Goal: Complete application form

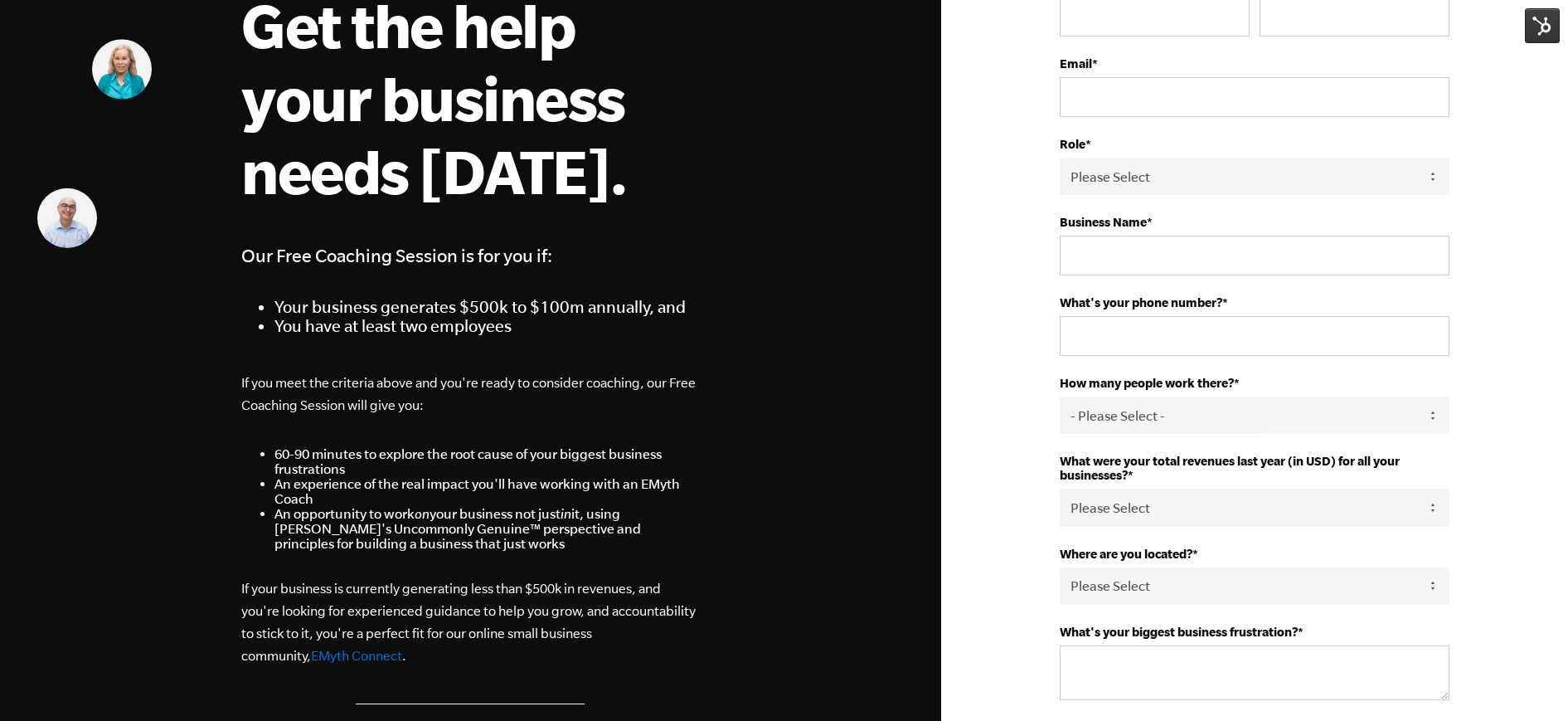
scroll to position [460, 0]
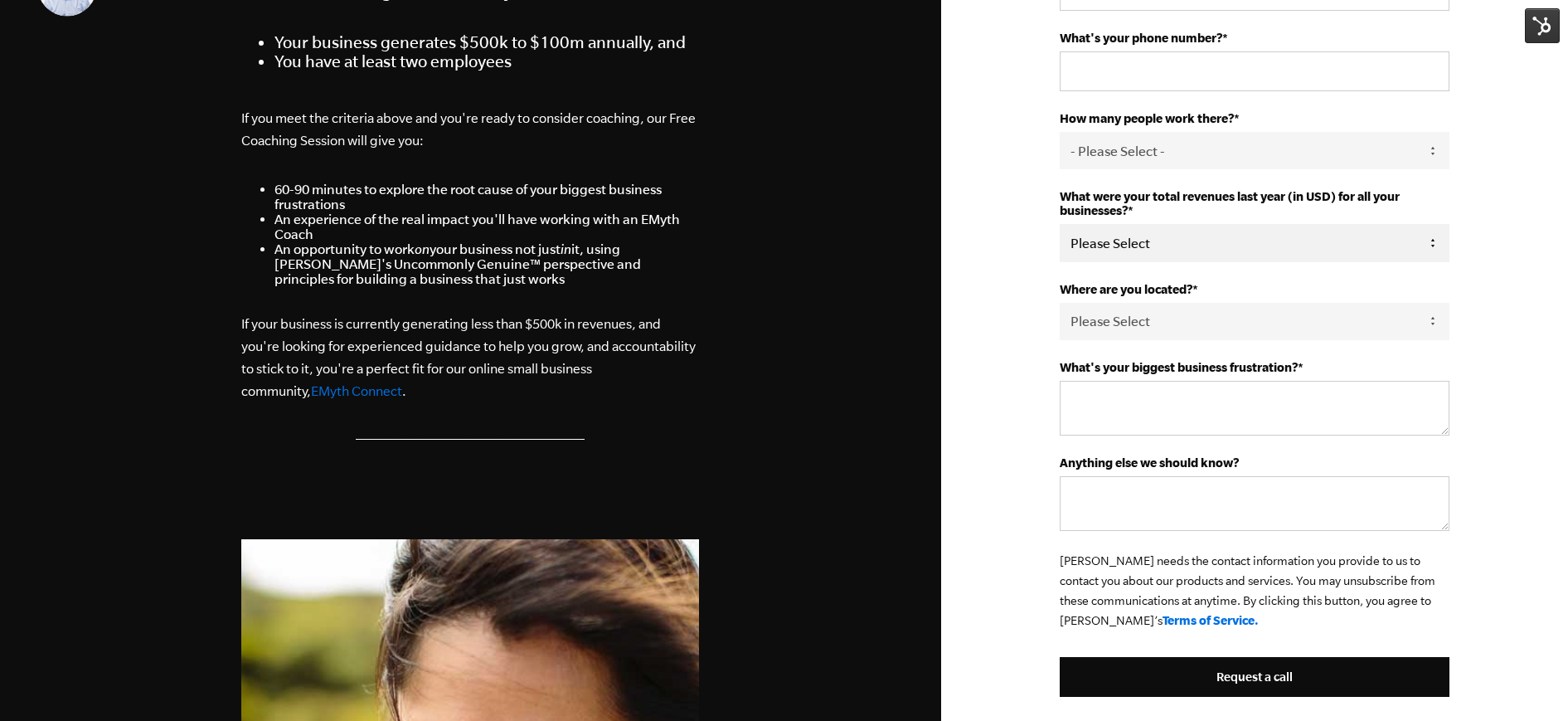
click at [1137, 248] on select "Please Select 0-75K 76-150K 151-275K 276-500K 501-750K 751-1M 1-2.5M 2.5-5M 5-1…" at bounding box center [1254, 242] width 389 height 37
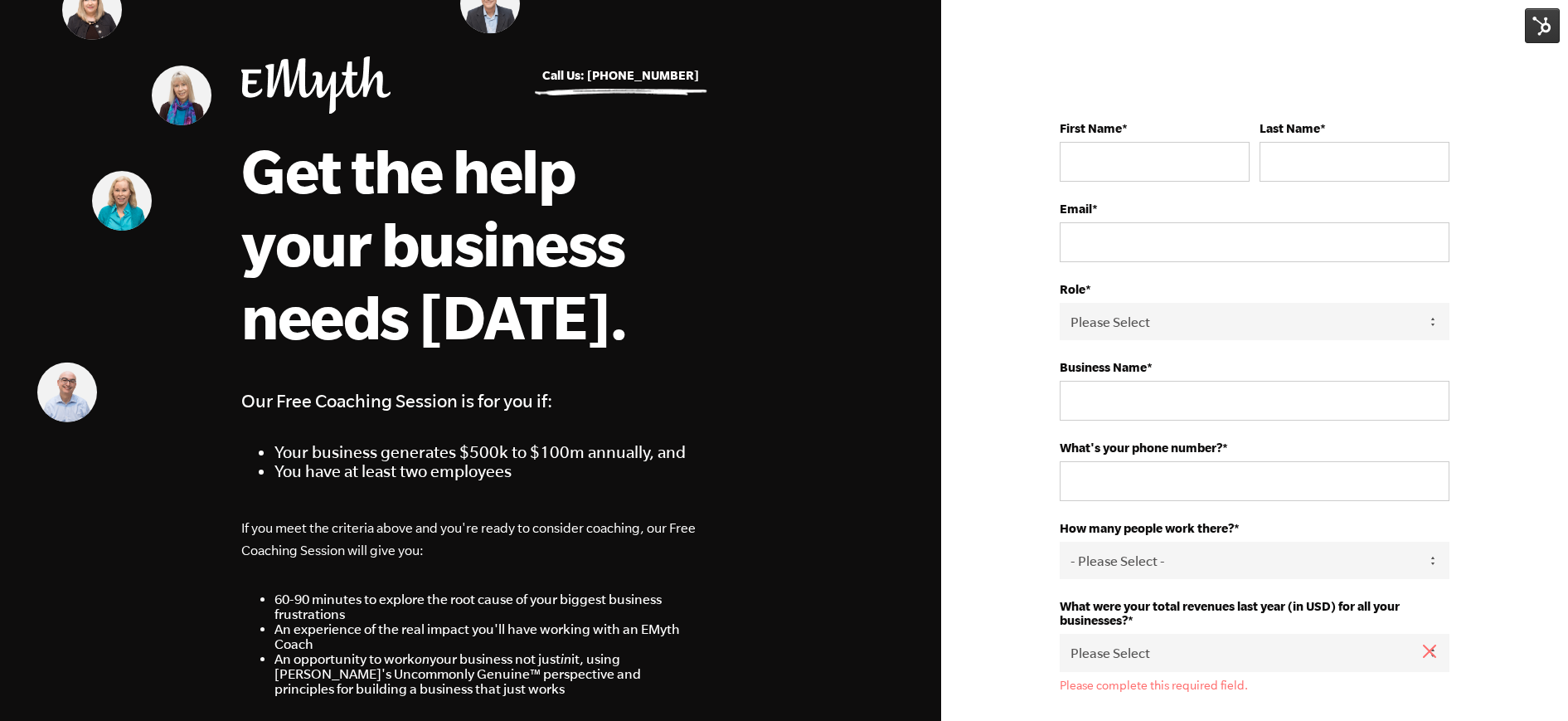
scroll to position [0, 0]
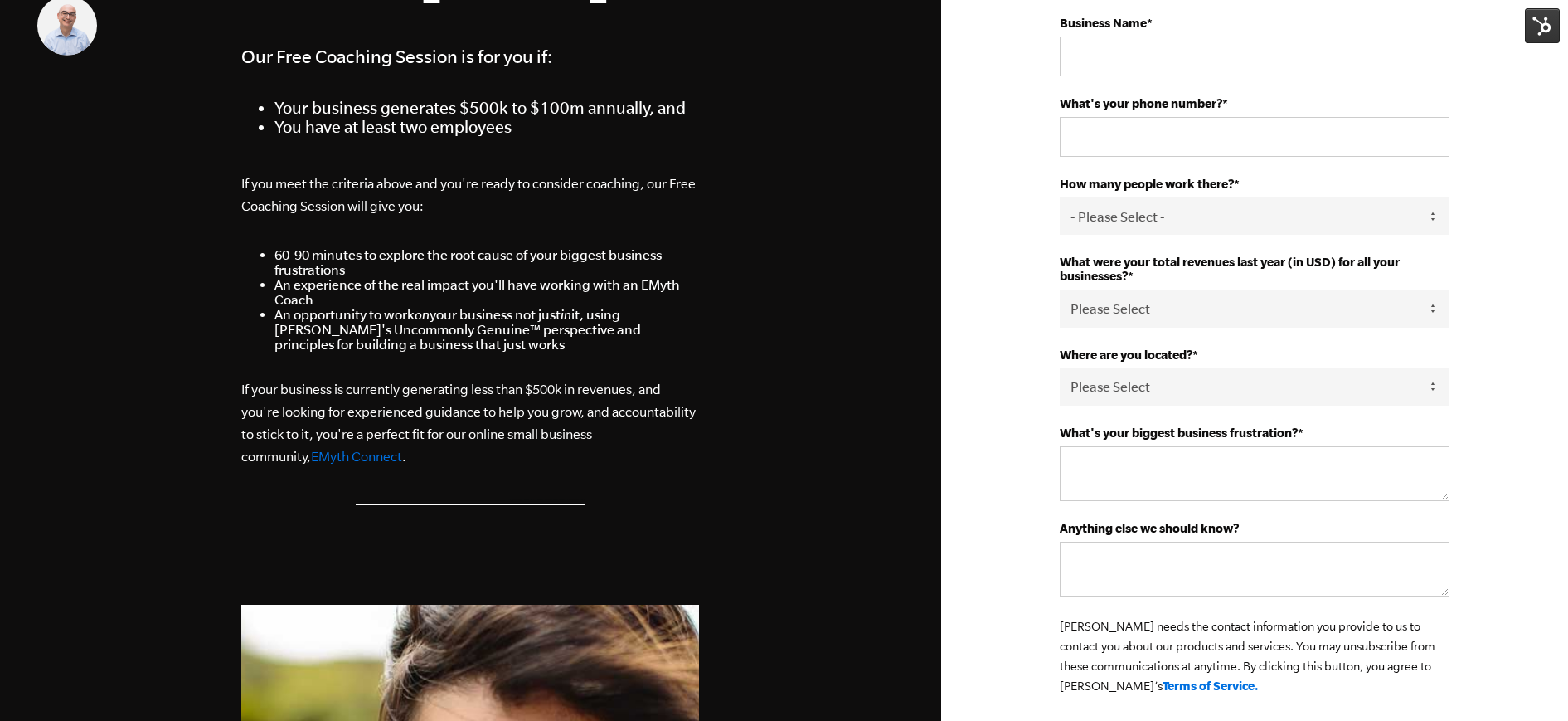
scroll to position [412, 0]
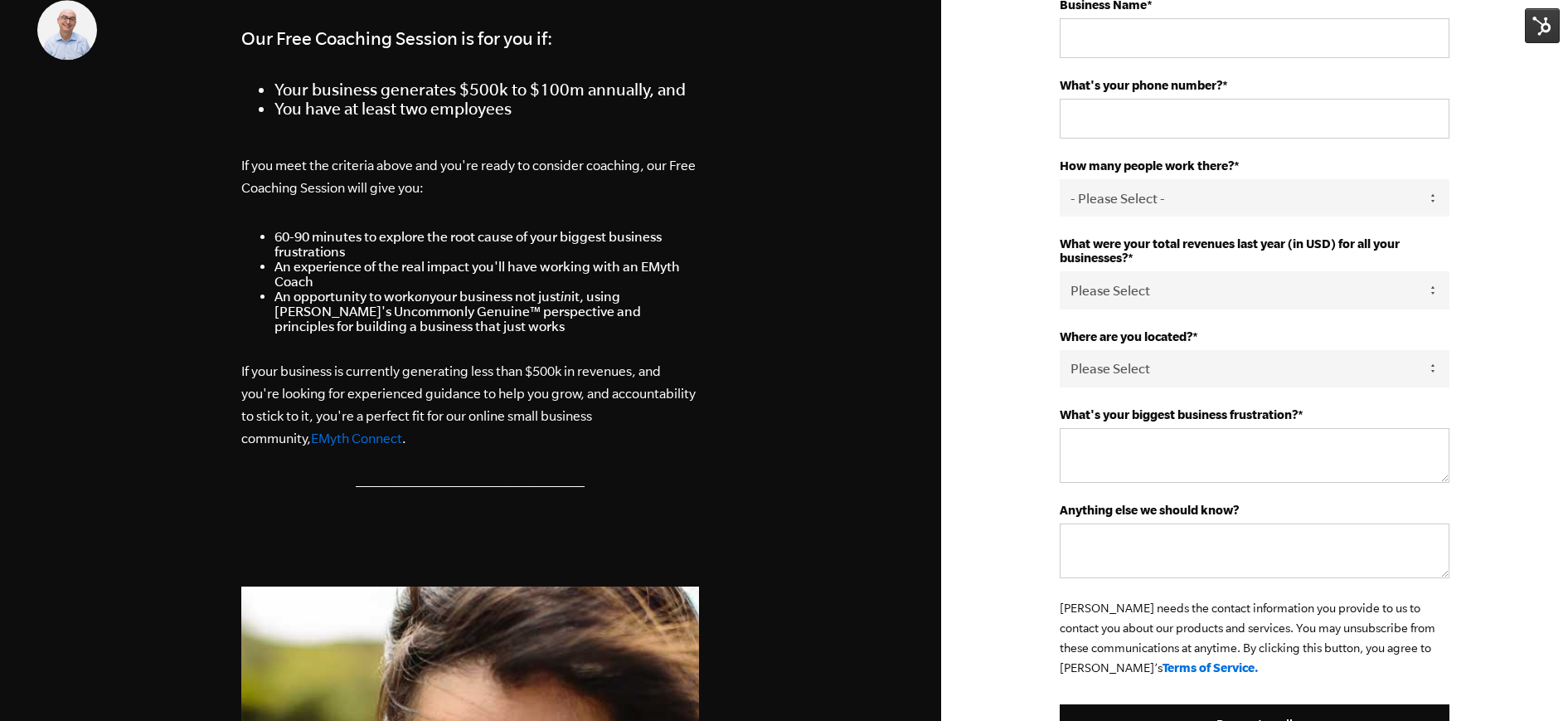
click at [975, 213] on div "First Name * Last Name * Email * Role * Please Select Owner Partner / Co-Owner …" at bounding box center [1254, 522] width 627 height 1869
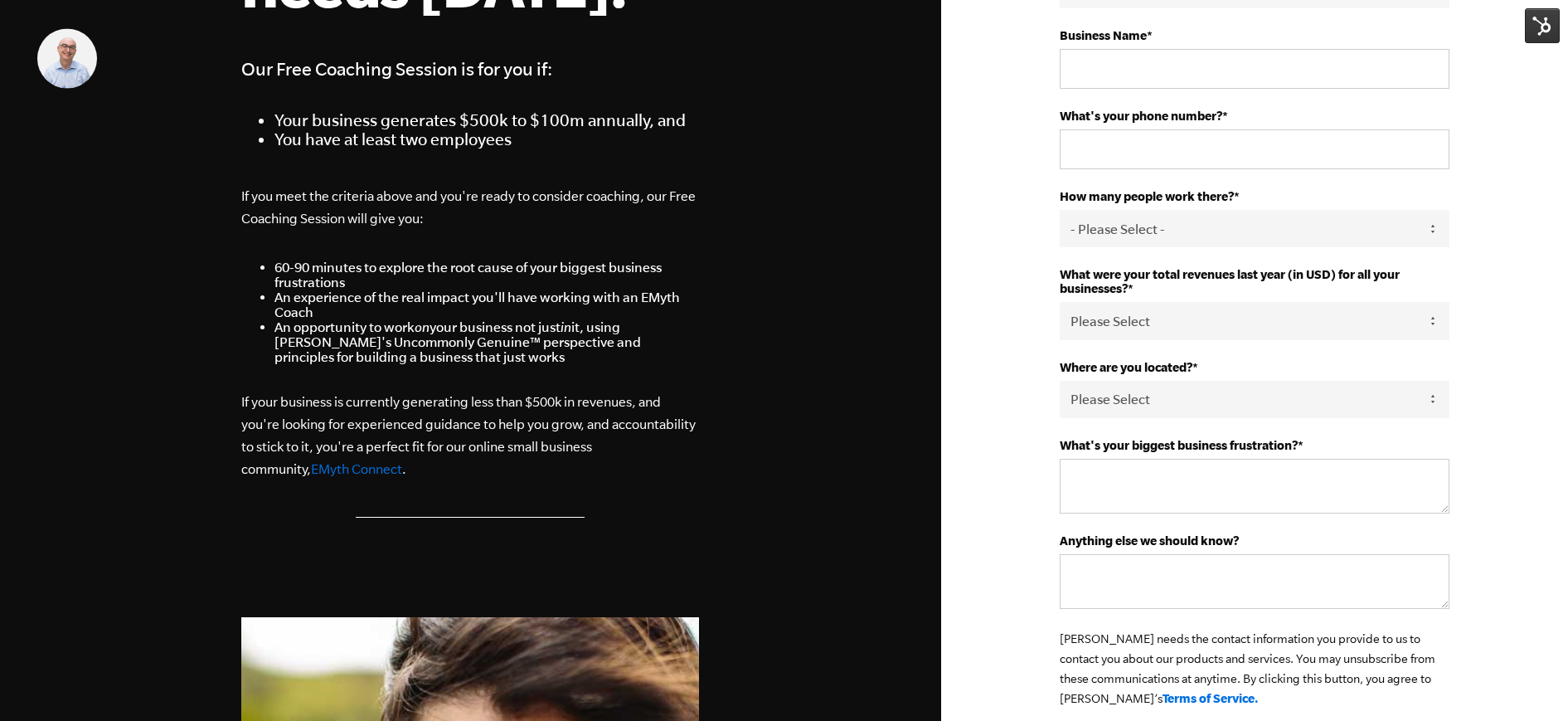
scroll to position [412, 0]
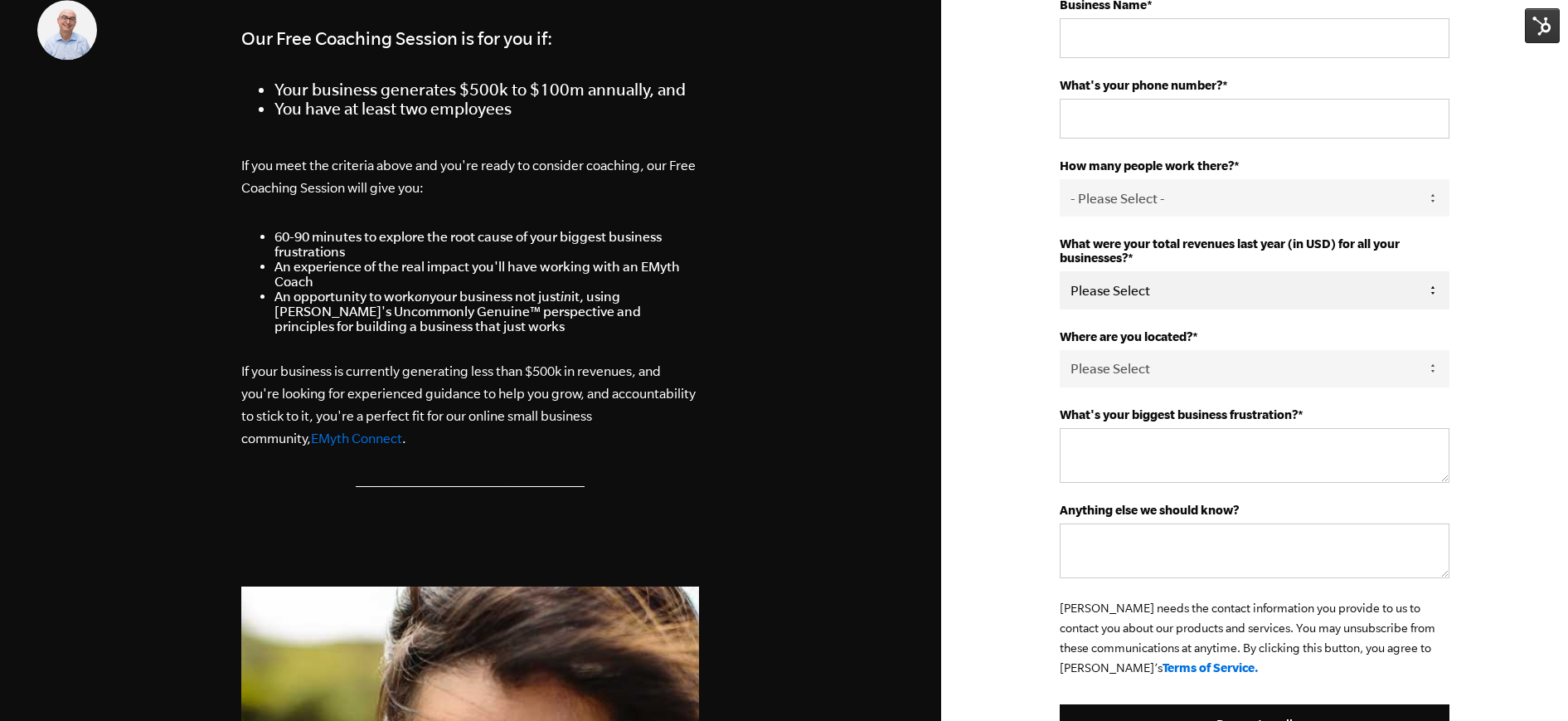
click at [1151, 280] on select "Please Select 0-75K 76-150K 151-275K 276-500K 501-750K 751-1M 1-2.5M 2.5-5M 5-1…" at bounding box center [1254, 290] width 389 height 37
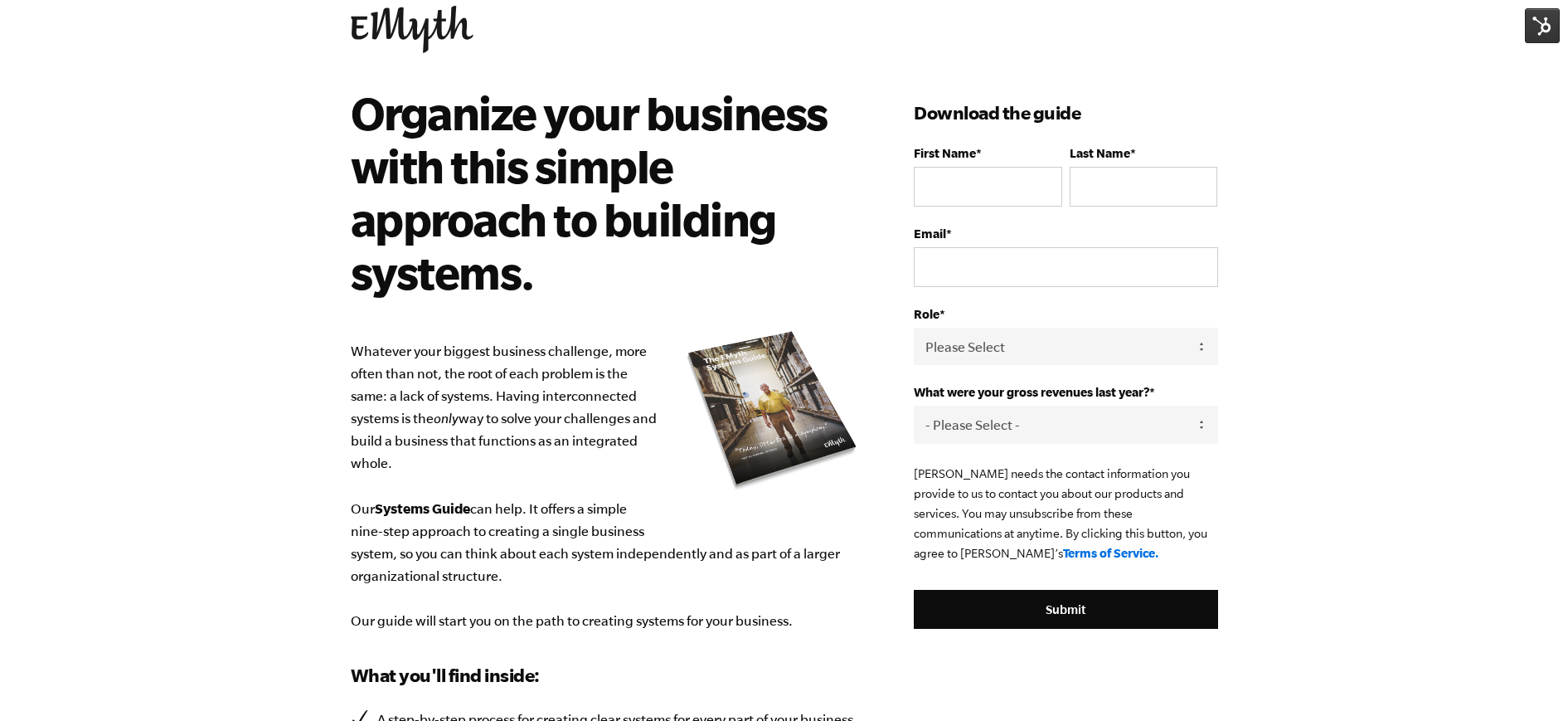
scroll to position [75, 0]
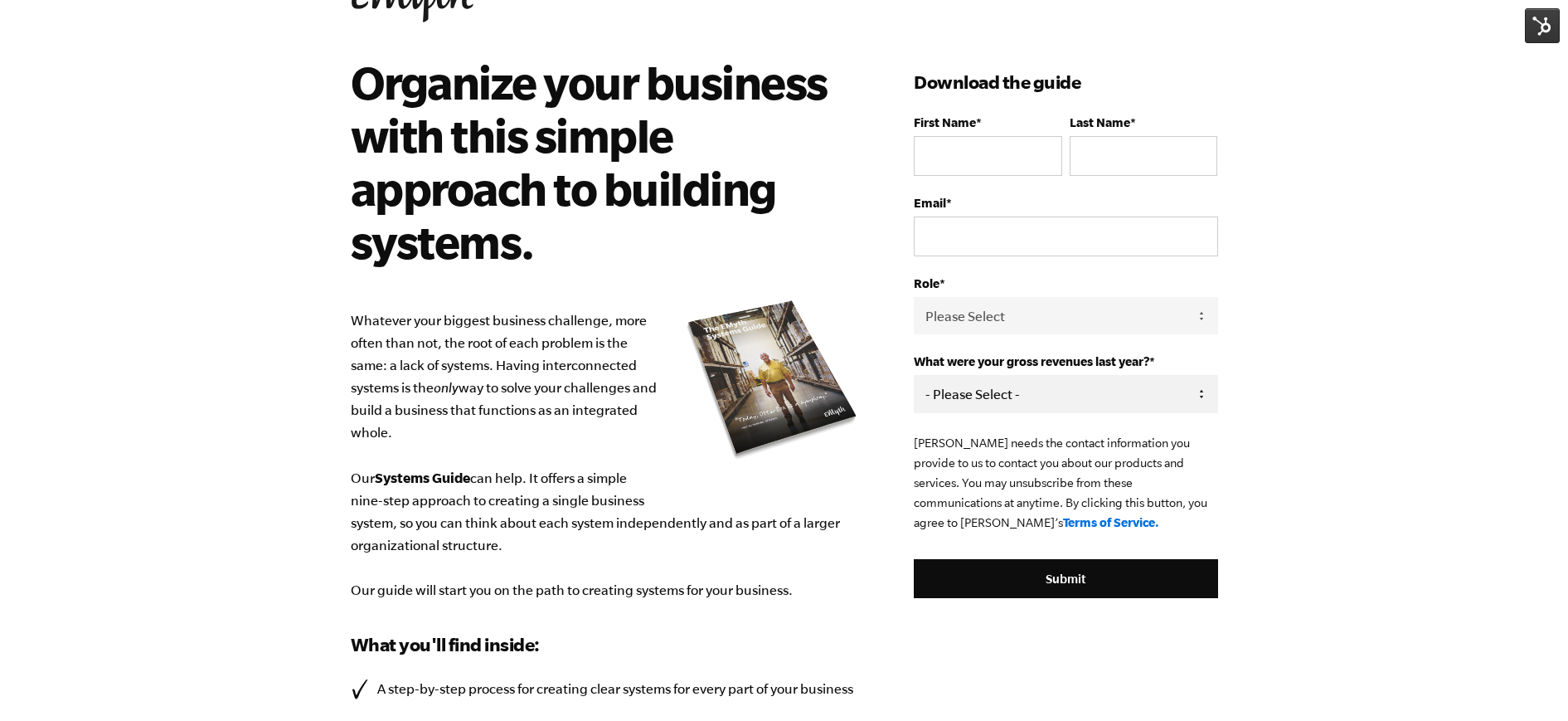
click at [950, 397] on select "- Please Select - 0-75K 76-150K 151-275K 276-500K 501-750K 751-1M 1-2.5M 2.5-5M…" at bounding box center [1066, 393] width 304 height 37
